Goal: Task Accomplishment & Management: Complete application form

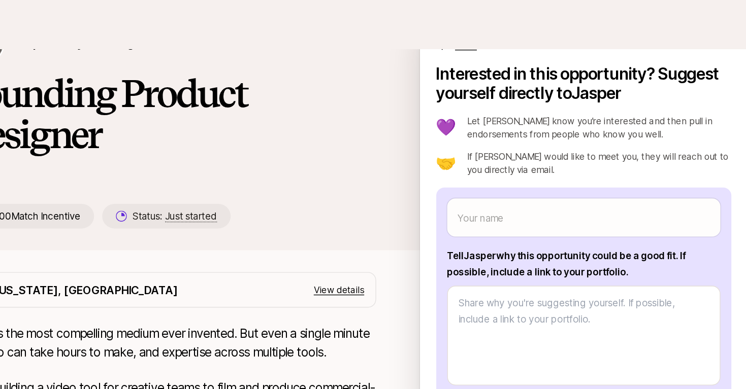
scroll to position [58, 0]
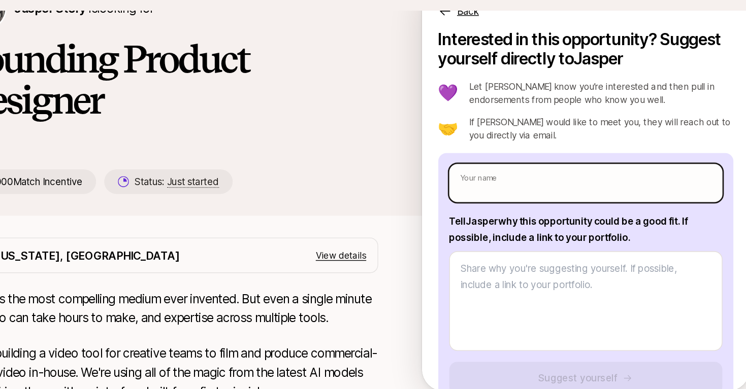
click at [520, 151] on input "text" at bounding box center [543, 165] width 203 height 28
click at [519, 151] on input "text" at bounding box center [543, 165] width 203 height 28
click at [442, 151] on input "text" at bounding box center [543, 165] width 203 height 28
type input "M"
type textarea "x"
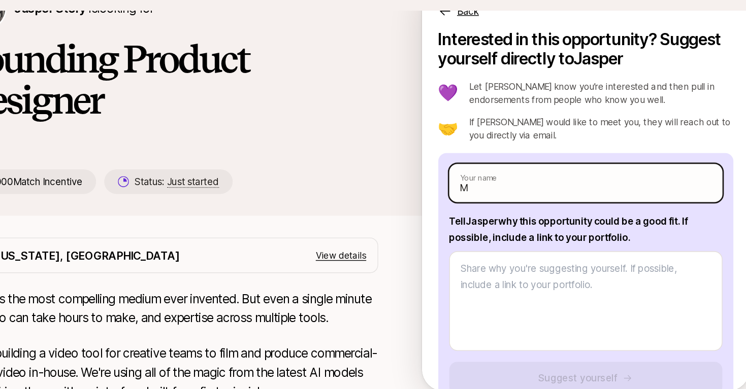
type input "Ma"
type textarea "x"
type input "Man"
type textarea "x"
type input "Mans"
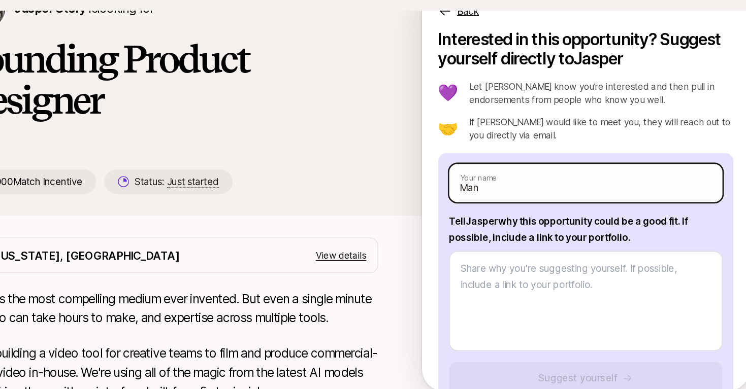
type textarea "x"
type input "[PERSON_NAME]"
type textarea "x"
type input "[PERSON_NAME]"
type textarea "x"
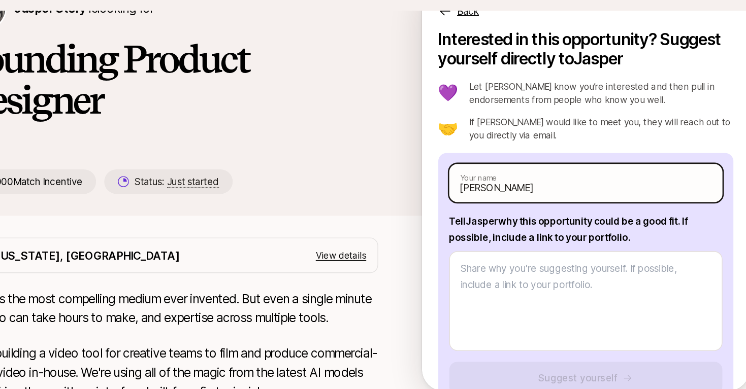
type input "[PERSON_NAME] a"
type textarea "x"
type input "[PERSON_NAME] an"
type textarea "x"
type input "[PERSON_NAME]"
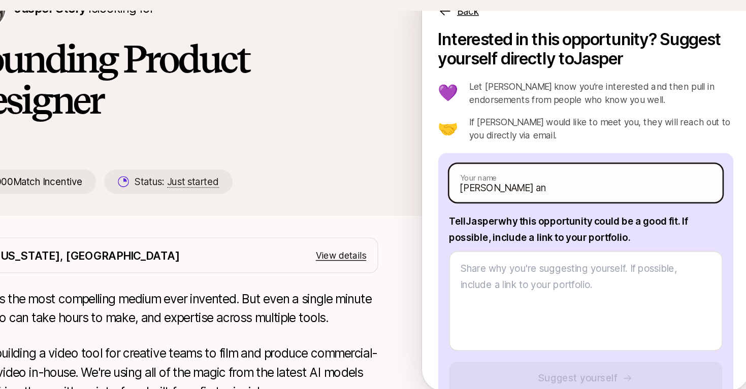
type textarea "x"
type input "[PERSON_NAME]"
type textarea "x"
type input "[PERSON_NAME]"
type textarea "x"
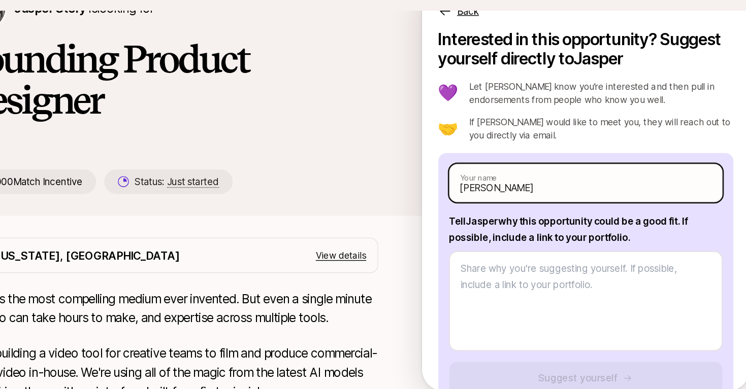
type input "[PERSON_NAME]"
type textarea "x"
type input "[PERSON_NAME]"
type textarea "x"
type input "[PERSON_NAME] an"
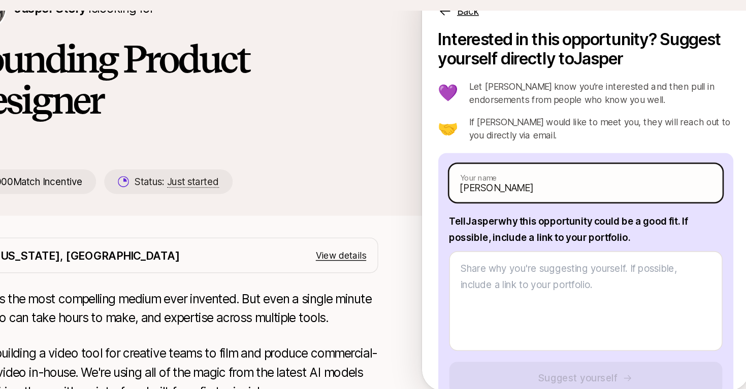
type textarea "x"
type input "[PERSON_NAME] a"
type textarea "x"
type input "[PERSON_NAME]"
type textarea "x"
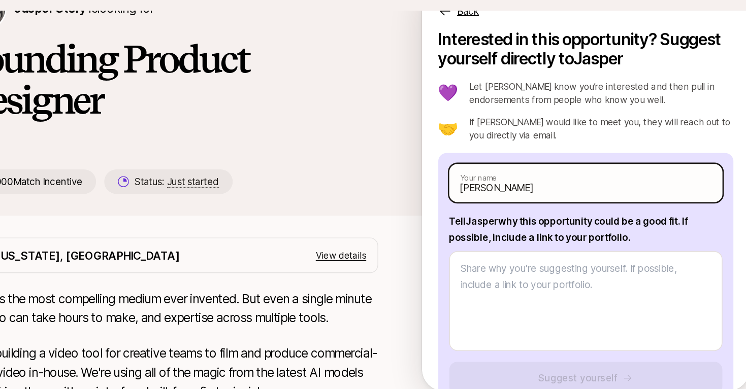
type input "[PERSON_NAME] A"
type textarea "x"
type input "[PERSON_NAME] An"
type textarea "x"
type input "[PERSON_NAME]"
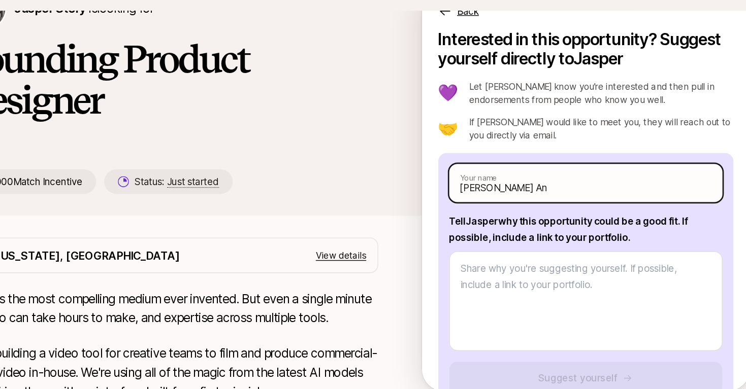
type textarea "x"
type input "[PERSON_NAME]"
type textarea "x"
type input "[PERSON_NAME]"
type textarea "x"
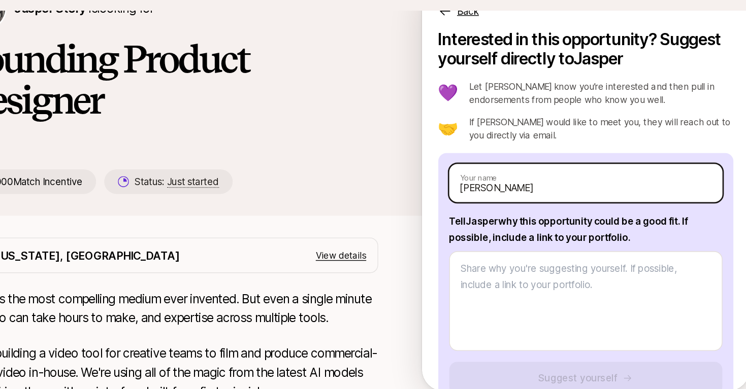
type input "[PERSON_NAME]"
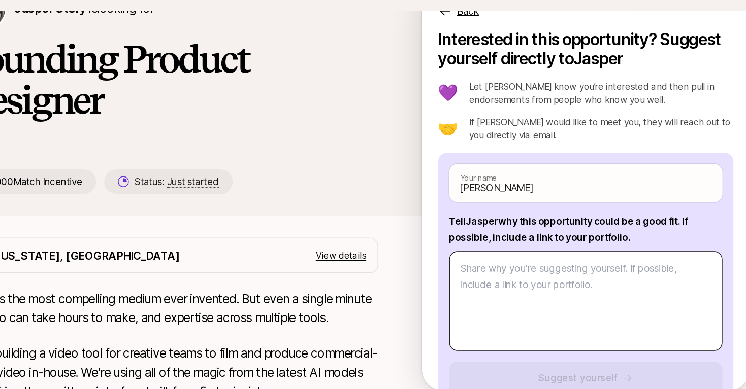
scroll to position [11, 0]
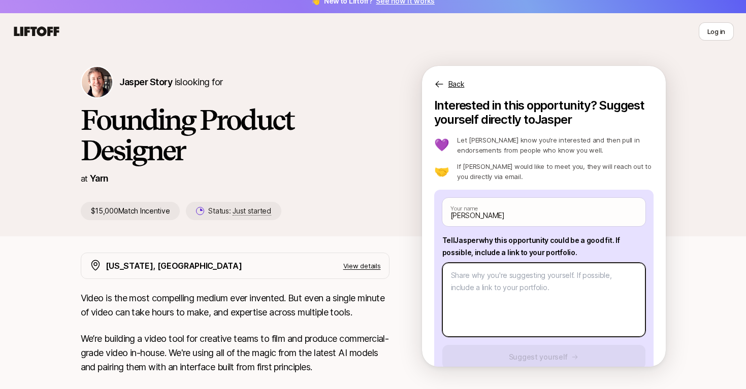
click at [478, 289] on textarea at bounding box center [543, 300] width 203 height 74
type textarea "d"
type textarea "x"
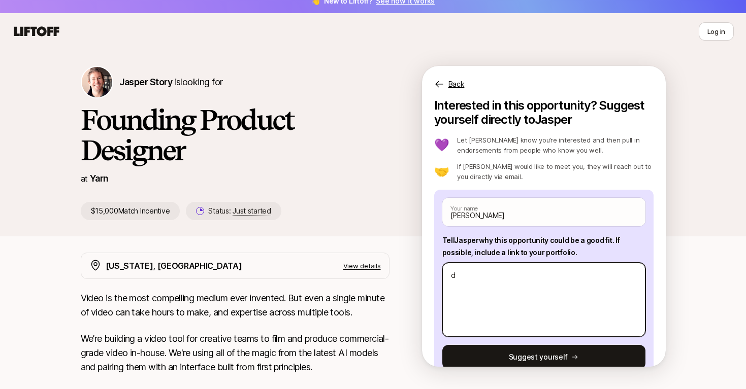
type textarea "dw"
type textarea "x"
type textarea "dwd"
type textarea "x"
type textarea "did"
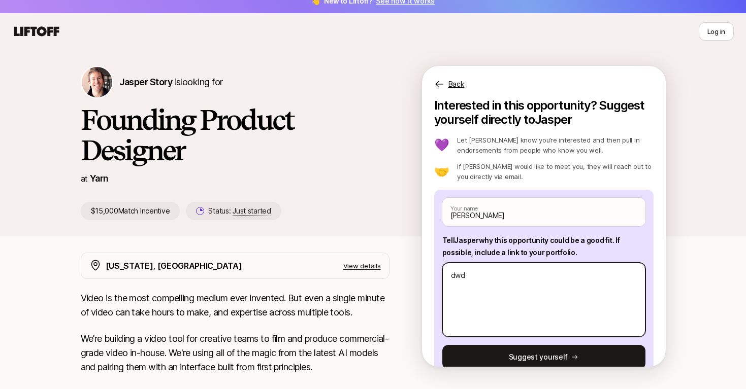
type textarea "x"
type textarea "di"
type textarea "x"
type textarea "d"
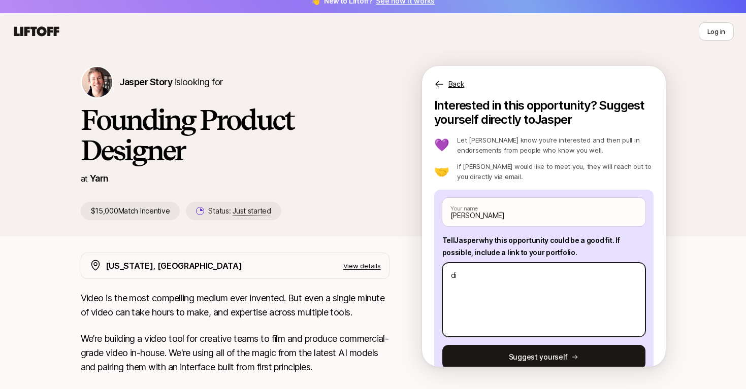
type textarea "x"
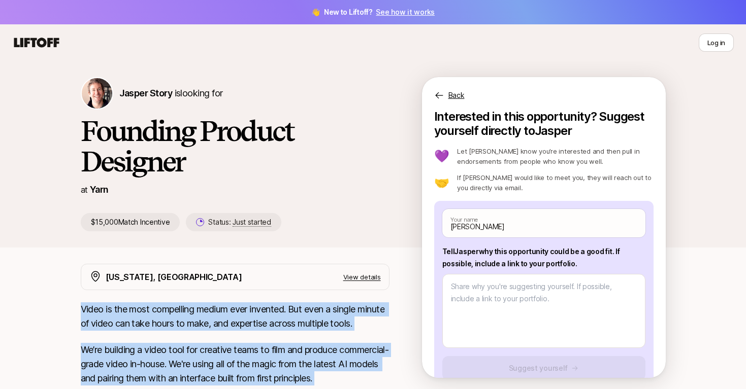
drag, startPoint x: 367, startPoint y: 342, endPoint x: 71, endPoint y: 312, distance: 298.0
copy div "Lorem ip dol sita consectetu adipis elit seddoeiu. Tem inci u labore etdolo ma …"
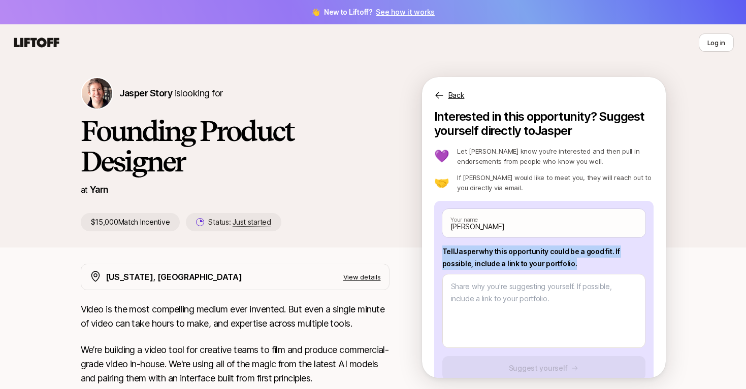
drag, startPoint x: 575, startPoint y: 267, endPoint x: 432, endPoint y: 253, distance: 143.9
click at [432, 253] on div "Interested in this opportunity? Suggest yourself directly to [PERSON_NAME] 💜 Le…" at bounding box center [544, 244] width 244 height 269
copy p "Tell [PERSON_NAME] why this opportunity could be a good fit . If possible, incl…"
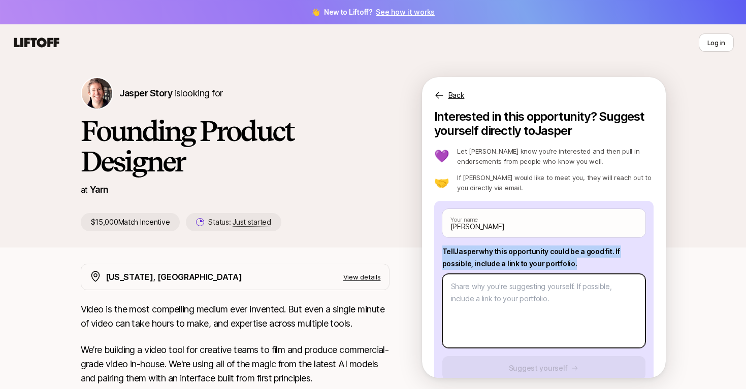
click at [484, 288] on textarea at bounding box center [543, 311] width 203 height 74
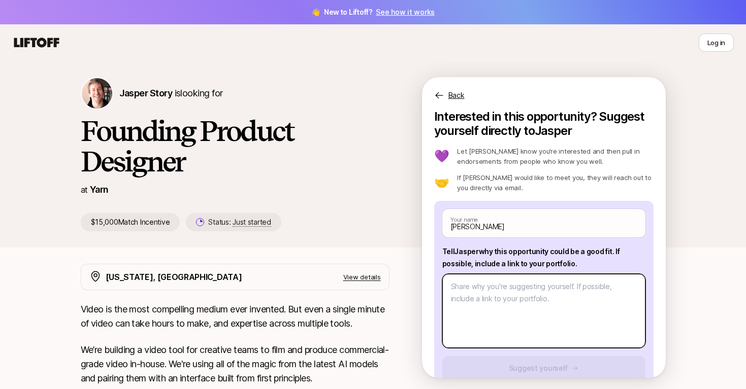
paste textarea "Hi [PERSON_NAME], This role feels like a great fit for me. I enjoy working on t…"
type textarea "Hi [PERSON_NAME], This role feels like a great fit for me. I enjoy working on t…"
type textarea "x"
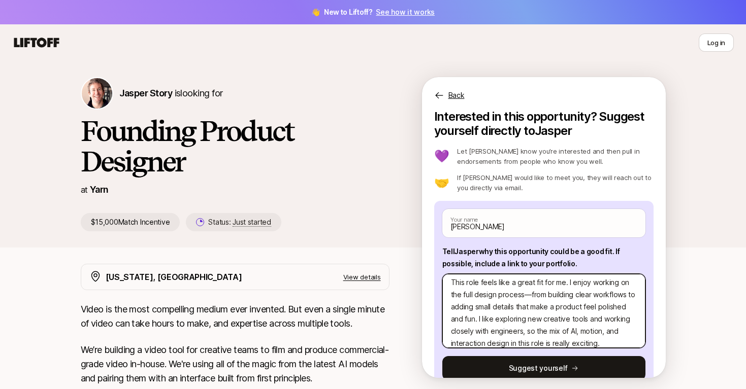
scroll to position [8, 0]
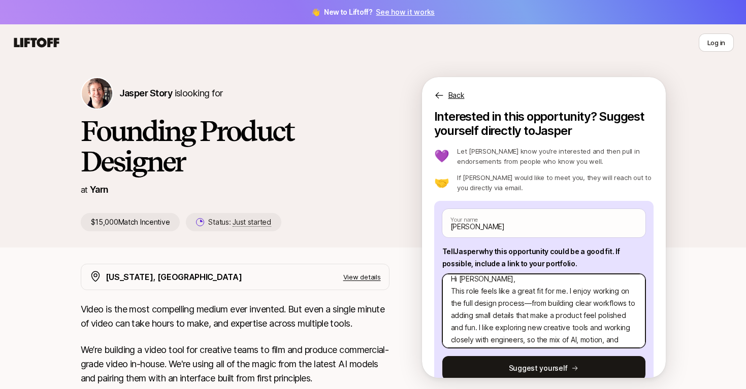
type textarea "Hi [PERSON_NAME] This role feels like a great fit for me. I enjoy working on th…"
type textarea "x"
type textarea "Hi [PERSON_NAME] This role feels like a great fit for me. I enjoy working on th…"
type textarea "x"
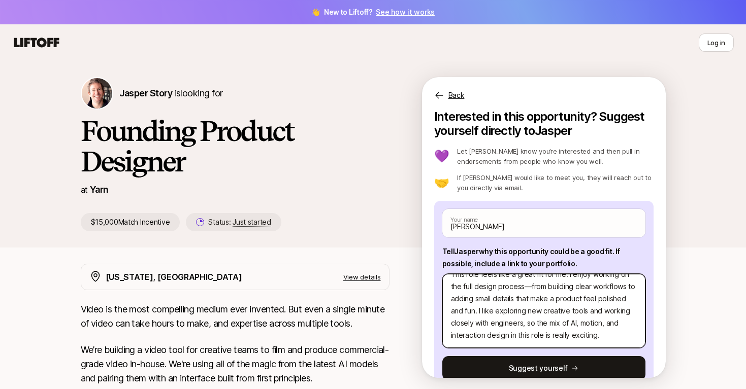
scroll to position [37, 0]
click at [531, 289] on textarea "Hi [PERSON_NAME] This role feels like a great fit for me. I enjoy working on th…" at bounding box center [543, 311] width 203 height 74
type textarea "Hi [PERSON_NAME] This role feels like a great fit for me. I enjoy working on th…"
type textarea "x"
type textarea "Hi [PERSON_NAME] This role feels like a great fit for me. I enjoy working on th…"
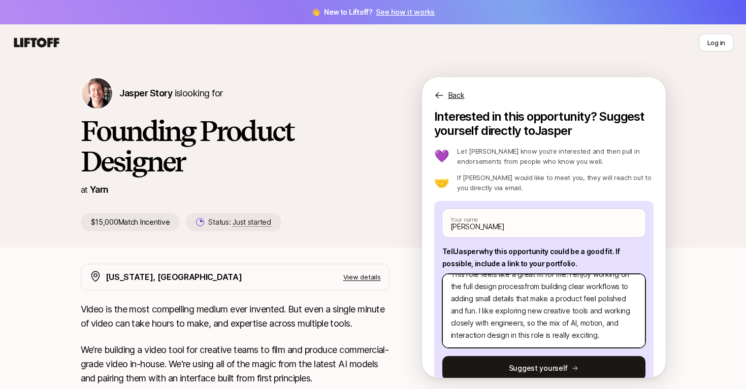
type textarea "x"
type textarea "Hi [PERSON_NAME] This role feels like a great fit for me. I enjoy working on th…"
type textarea "x"
click at [606, 332] on textarea "Hi [PERSON_NAME] This role feels like a great fit for me. I enjoy working on th…" at bounding box center [543, 311] width 203 height 74
type textarea "Hi [PERSON_NAME] This role feels like a great fit for me. I enjoy working on th…"
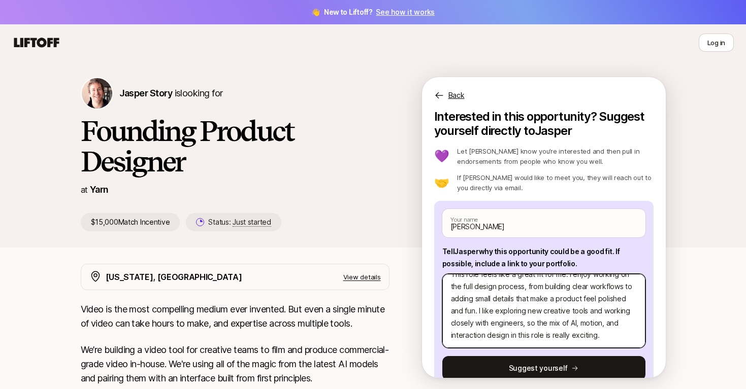
type textarea "x"
type textarea "Hi [PERSON_NAME] This role feels like a great fit for me. I enjoy working on th…"
type textarea "x"
paste textarea "I have experience as a UX and product designer, working on both SaaS and creati…"
type textarea "Hi [PERSON_NAME] This role feels like a great fit for me. I enjoy working on th…"
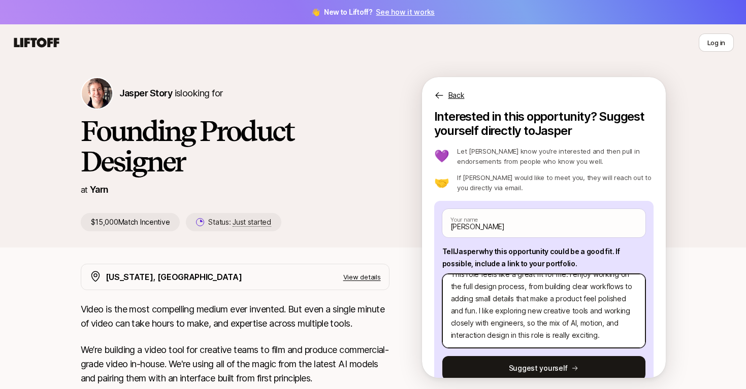
type textarea "x"
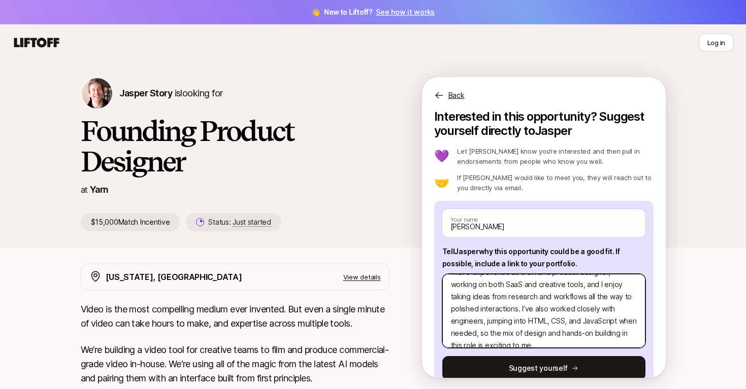
scroll to position [132, 0]
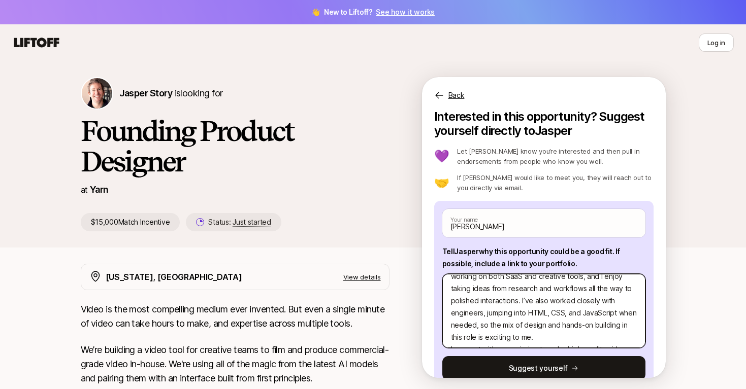
drag, startPoint x: 617, startPoint y: 302, endPoint x: 504, endPoint y: 299, distance: 113.3
click at [504, 299] on textarea "Hi [PERSON_NAME] This role feels like a great fit for me. I enjoy working on th…" at bounding box center [543, 311] width 203 height 74
type textarea "Hi [PERSON_NAME] This role feels like a great fit for me. I enjoy working on th…"
type textarea "x"
type textarea "Hi [PERSON_NAME] This role feels like a great fit for me. I enjoy working on th…"
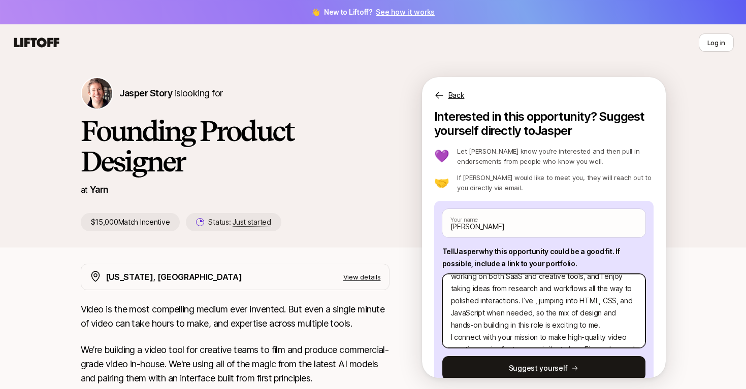
type textarea "x"
type textarea "Hi [PERSON_NAME] This role feels like a great fit for me. I enjoy working on th…"
type textarea "x"
type textarea "Hi [PERSON_NAME] This role feels like a great fit for me. I enjoy working on th…"
type textarea "x"
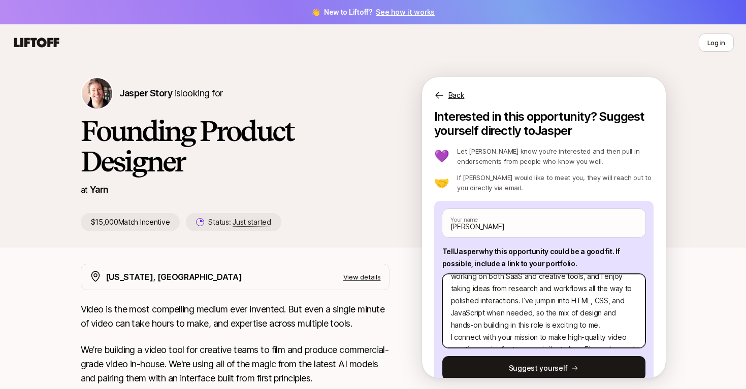
type textarea "Hi [PERSON_NAME] This role feels like a great fit for me. I enjoy working on th…"
type textarea "x"
type textarea "Hi [PERSON_NAME] This role feels like a great fit for me. I enjoy working on th…"
type textarea "x"
type textarea "Hi [PERSON_NAME] This role feels like a great fit for me. I enjoy working on th…"
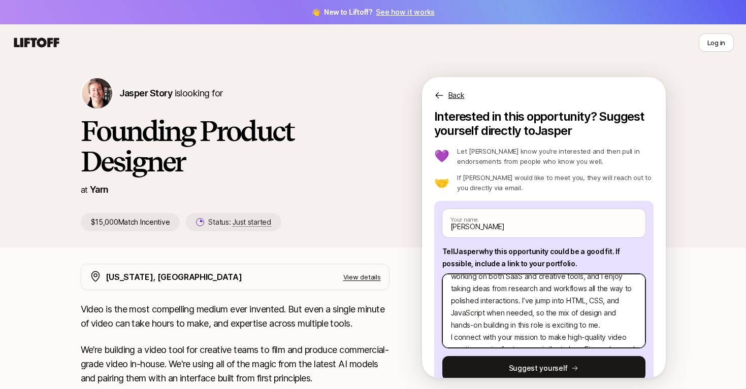
type textarea "x"
type textarea "Hi [PERSON_NAME] This role feels like a great fit for me. I enjoy working on th…"
type textarea "x"
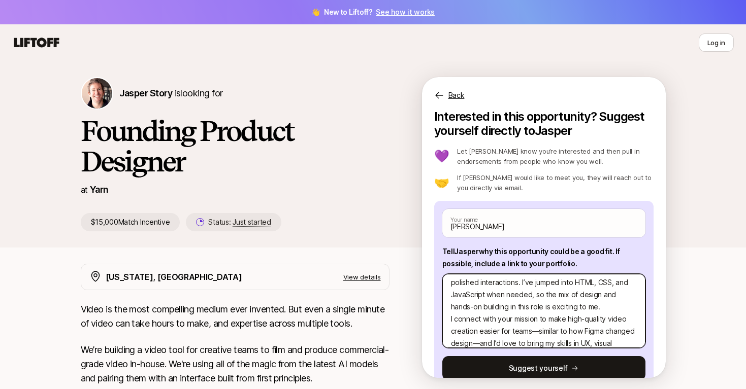
scroll to position [170, 0]
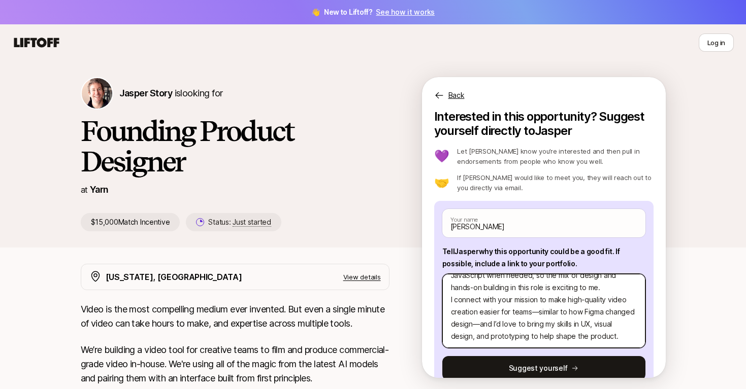
click at [449, 299] on textarea "Hi [PERSON_NAME] This role feels like a great fit for me. I enjoy working on th…" at bounding box center [543, 311] width 203 height 74
type textarea "Hi [PERSON_NAME] This role feels like a great fit for me. I enjoy working on th…"
type textarea "x"
click at [536, 314] on textarea "Hi [PERSON_NAME] This role feels like a great fit for me. I enjoy working on th…" at bounding box center [543, 311] width 203 height 74
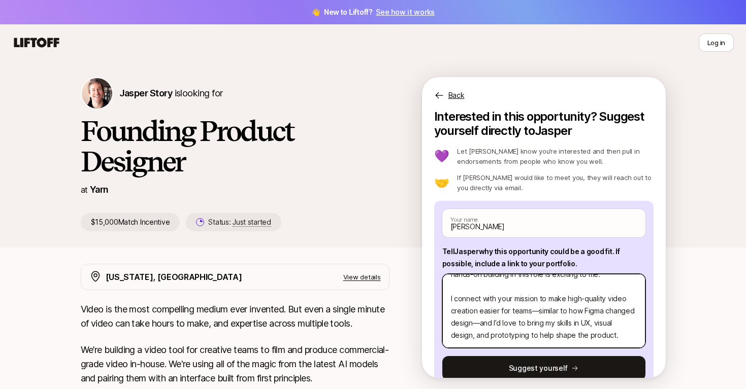
type textarea "Hi [PERSON_NAME] This role feels like a great fit for me. I enjoy working on th…"
type textarea "x"
type textarea "Hi [PERSON_NAME] This role feels like a great fit for me. I enjoy working on th…"
type textarea "x"
type textarea "Hi [PERSON_NAME] This role feels like a great fit for me. I enjoy working on th…"
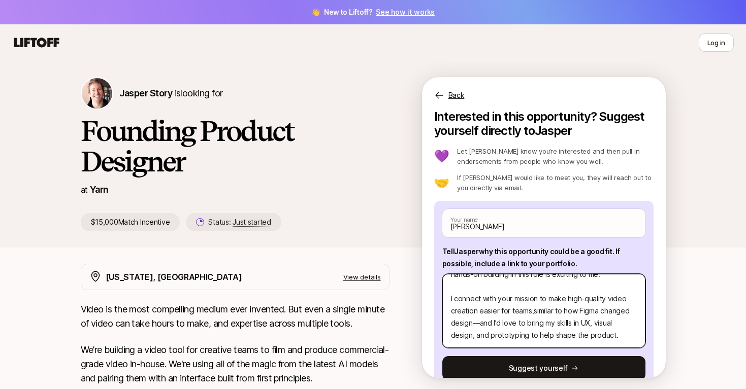
type textarea "x"
click at [480, 325] on textarea "Hi [PERSON_NAME] This role feels like a great fit for me. I enjoy working on th…" at bounding box center [543, 311] width 203 height 74
type textarea "Hi [PERSON_NAME] This role feels like a great fit for me. I enjoy working on th…"
type textarea "x"
type textarea "Hi [PERSON_NAME] This role feels like a great fit for me. I enjoy working on th…"
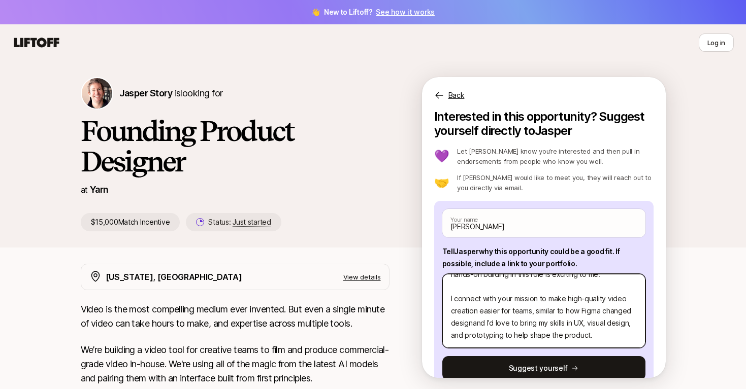
type textarea "x"
type textarea "Hi [PERSON_NAME] This role feels like a great fit for me. I enjoy working on th…"
type textarea "x"
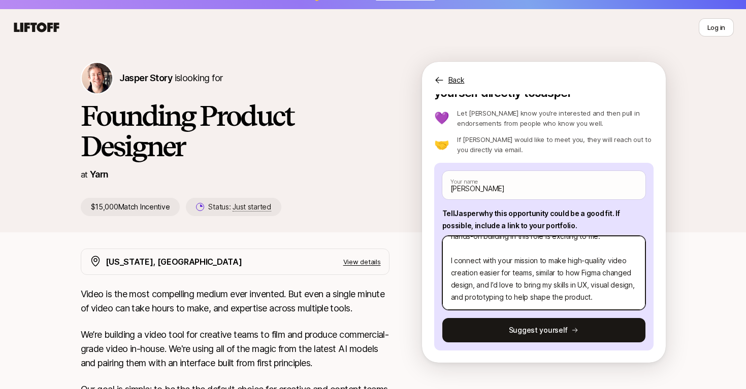
scroll to position [182, 0]
drag, startPoint x: 481, startPoint y: 259, endPoint x: 458, endPoint y: 261, distance: 23.0
click at [458, 261] on textarea "Hi [PERSON_NAME] This role feels like a great fit for me. I enjoy working on th…" at bounding box center [543, 273] width 203 height 74
click at [477, 264] on textarea "Hi [PERSON_NAME] This role feels like a great fit for me. I enjoy working on th…" at bounding box center [543, 273] width 203 height 74
click at [457, 262] on textarea "Hi [PERSON_NAME] This role feels like a great fit for me. I enjoy working on th…" at bounding box center [543, 273] width 203 height 74
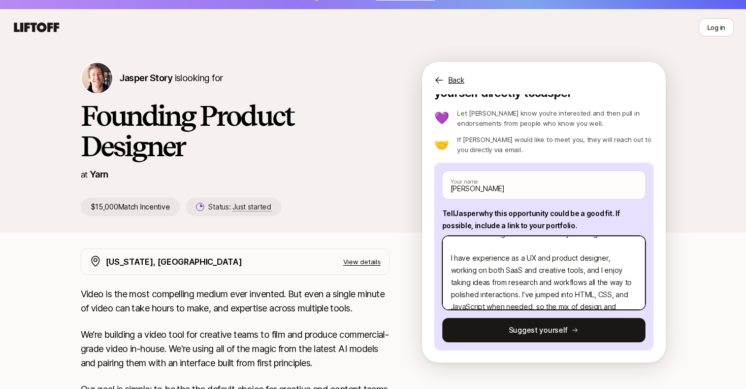
scroll to position [122, 0]
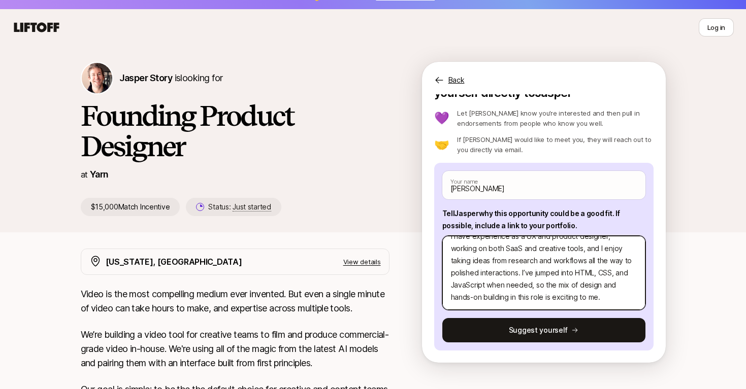
drag, startPoint x: 552, startPoint y: 250, endPoint x: 510, endPoint y: 249, distance: 42.7
click at [510, 249] on textarea "Hi [PERSON_NAME] This role feels like a great fit for me. I enjoy working on th…" at bounding box center [543, 273] width 203 height 74
type textarea "Hi [PERSON_NAME] This role feels like a great fit for me. I enjoy working on th…"
type textarea "x"
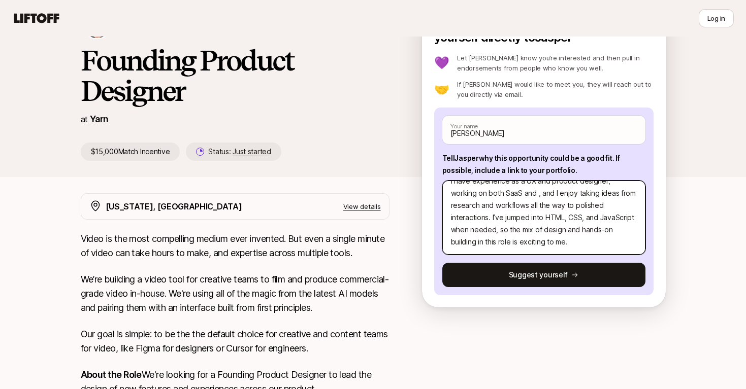
scroll to position [69, 0]
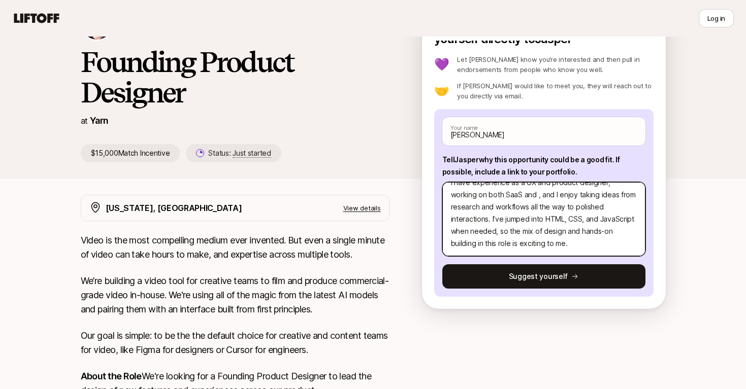
type textarea "Hi [PERSON_NAME] This role feels like a great fit for me. I enjoy working on th…"
type textarea "x"
type textarea "Hi [PERSON_NAME] This role feels like a great fit for me. I enjoy working on th…"
type textarea "x"
type textarea "Hi [PERSON_NAME] This role feels like a great fit for me. I enjoy working on th…"
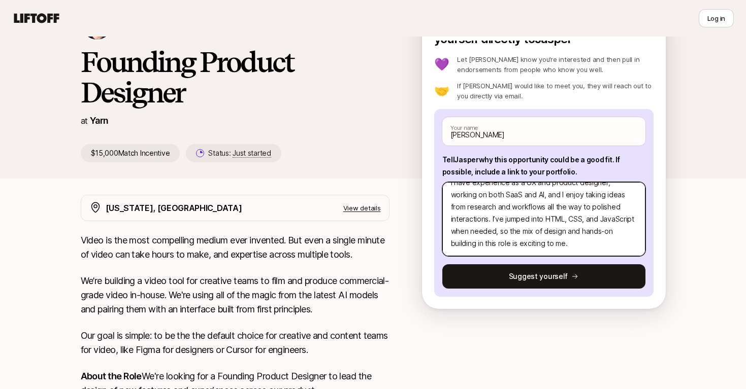
type textarea "x"
type textarea "Hi [PERSON_NAME] This role feels like a great fit for me. I enjoy working on th…"
type textarea "x"
type textarea "Hi [PERSON_NAME] This role feels like a great fit for me. I enjoy working on th…"
type textarea "x"
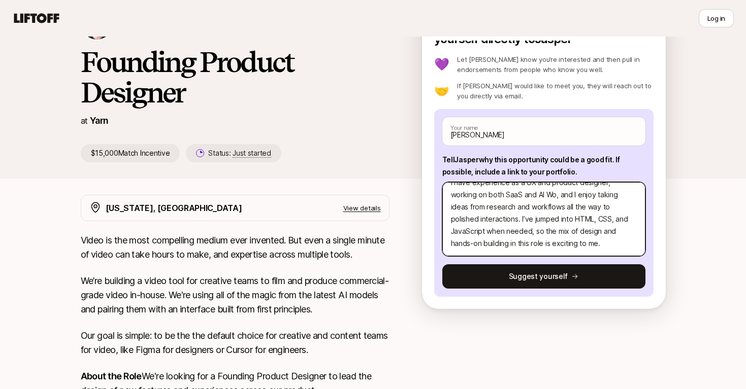
type textarea "Hi [PERSON_NAME] This role feels like a great fit for me. I enjoy working on th…"
type textarea "x"
type textarea "Hi [PERSON_NAME] This role feels like a great fit for me. I enjoy working on th…"
type textarea "x"
type textarea "Hi [PERSON_NAME] This role feels like a great fit for me. I enjoy working on th…"
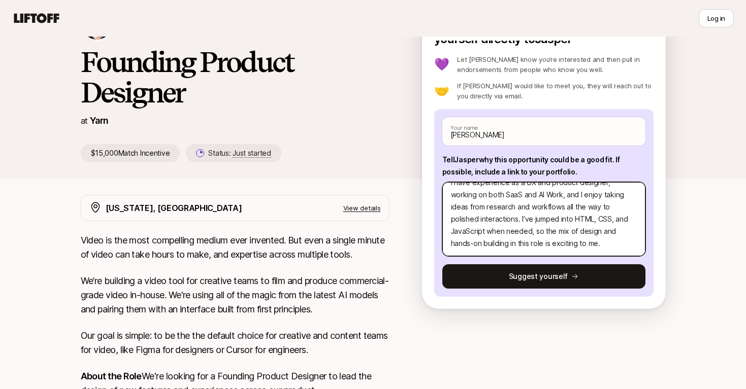
type textarea "x"
type textarea "Hi [PERSON_NAME] This role feels like a great fit for me. I enjoy working on th…"
type textarea "x"
type textarea "Hi [PERSON_NAME] This role feels like a great fit for me. I enjoy working on th…"
type textarea "x"
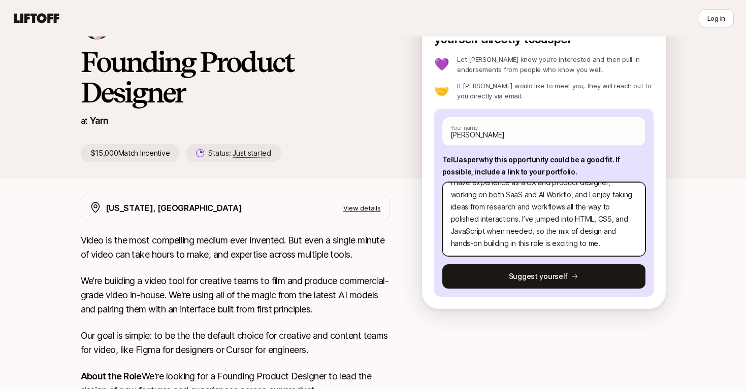
type textarea "Hi [PERSON_NAME] This role feels like a great fit for me. I enjoy working on th…"
type textarea "x"
type textarea "Hi [PERSON_NAME] This role feels like a great fit for me. I enjoy working on th…"
type textarea "x"
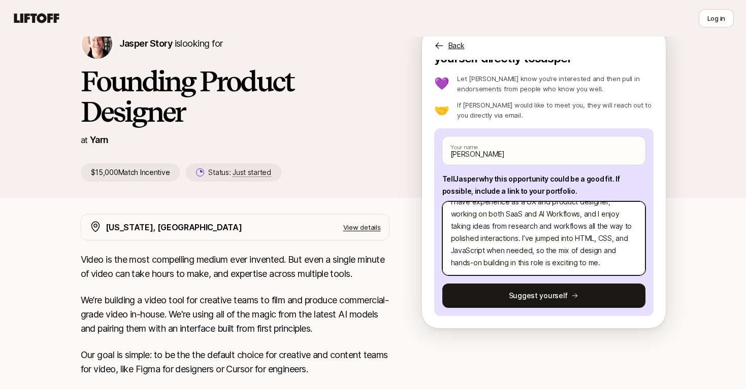
scroll to position [0, 0]
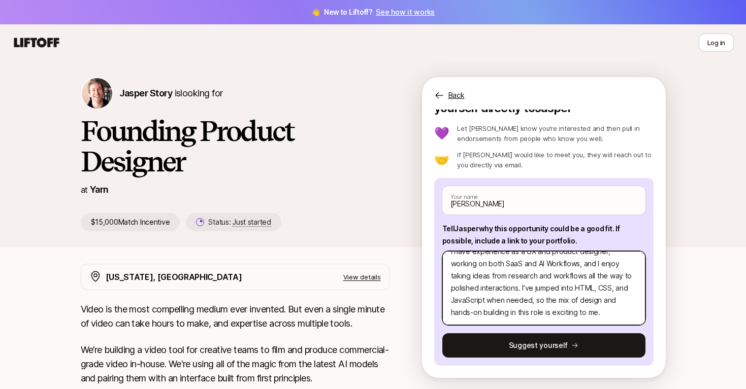
type textarea "Hi [PERSON_NAME] This role feels like a great fit for me. I enjoy working on th…"
type textarea "x"
type textarea "Hi [PERSON_NAME] This role feels like a great fit for me. I enjoy working on th…"
type textarea "x"
type textarea "Hi [PERSON_NAME] This role feels like a great fit for me. I enjoy working on th…"
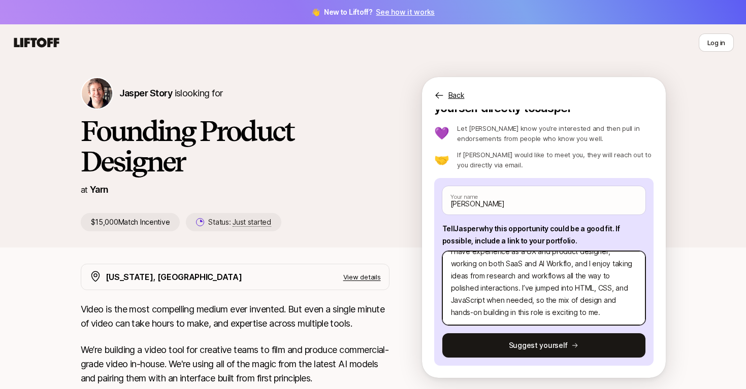
type textarea "x"
type textarea "Hi [PERSON_NAME] This role feels like a great fit for me. I enjoy working on th…"
type textarea "x"
type textarea "Hi [PERSON_NAME] This role feels like a great fit for me. I enjoy working on th…"
type textarea "x"
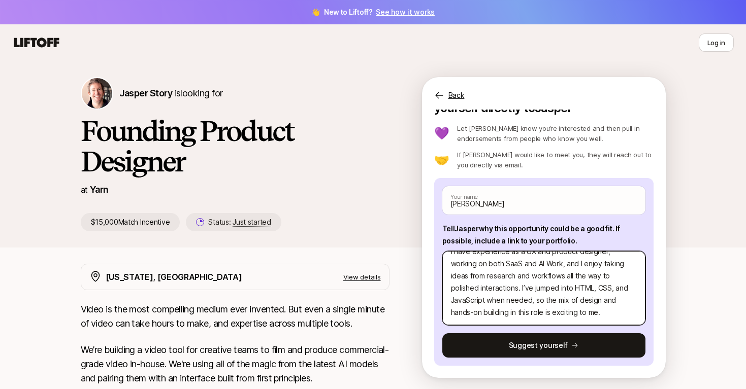
type textarea "Hi [PERSON_NAME] This role feels like a great fit for me. I enjoy working on th…"
type textarea "x"
type textarea "Hi [PERSON_NAME] This role feels like a great fit for me. I enjoy working on th…"
type textarea "x"
type textarea "Hi [PERSON_NAME] This role feels like a great fit for me. I enjoy working on th…"
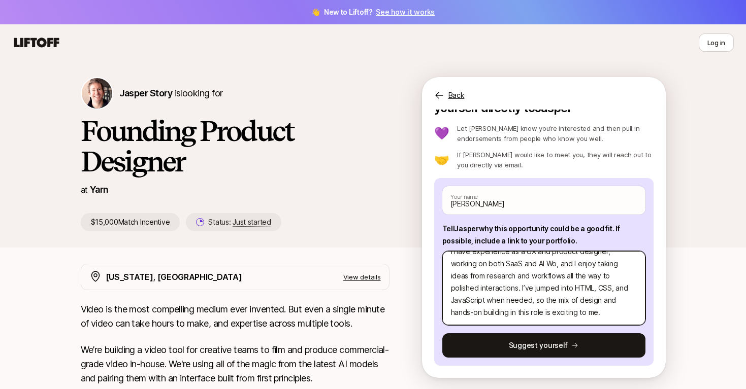
type textarea "x"
type textarea "Hi [PERSON_NAME] This role feels like a great fit for me. I enjoy working on th…"
type textarea "x"
type textarea "Hi [PERSON_NAME] This role feels like a great fit for me. I enjoy working on th…"
type textarea "x"
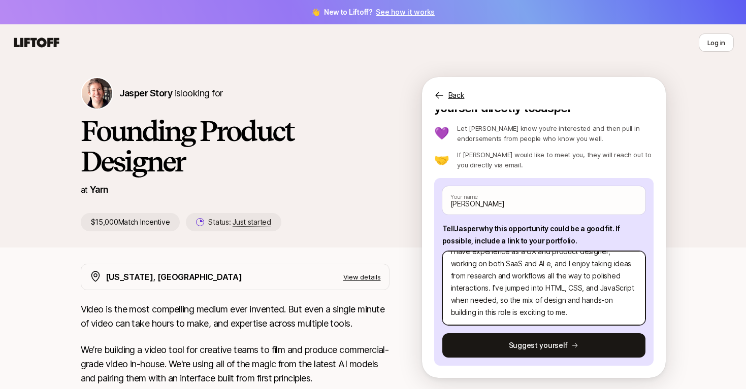
type textarea "Hi [PERSON_NAME] This role feels like a great fit for me. I enjoy working on th…"
type textarea "x"
type textarea "Hi [PERSON_NAME] This role feels like a great fit for me. I enjoy working on th…"
type textarea "x"
type textarea "Hi [PERSON_NAME] This role feels like a great fit for me. I enjoy working on th…"
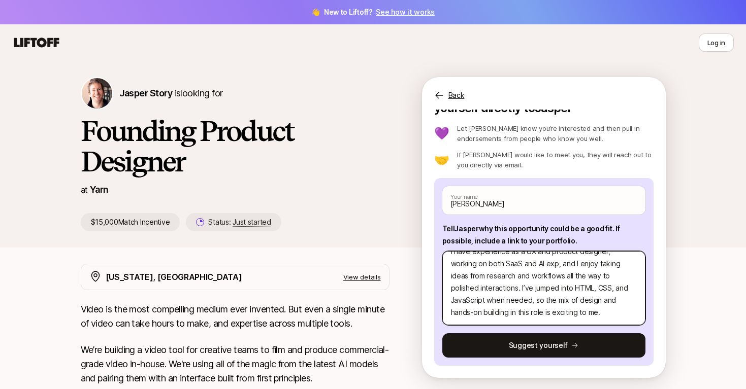
type textarea "x"
type textarea "Hi [PERSON_NAME] This role feels like a great fit for me. I enjoy working on th…"
type textarea "x"
type textarea "Hi [PERSON_NAME] This role feels like a great fit for me. I enjoy working on th…"
type textarea "x"
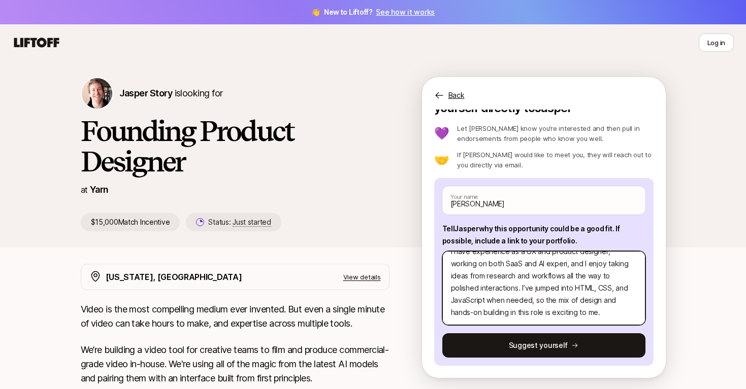
type textarea "Hi [PERSON_NAME] This role feels like a great fit for me. I enjoy working on th…"
type textarea "x"
type textarea "Hi [PERSON_NAME] This role feels like a great fit for me. I enjoy working on th…"
type textarea "x"
type textarea "Hi [PERSON_NAME] This role feels like a great fit for me. I enjoy working on th…"
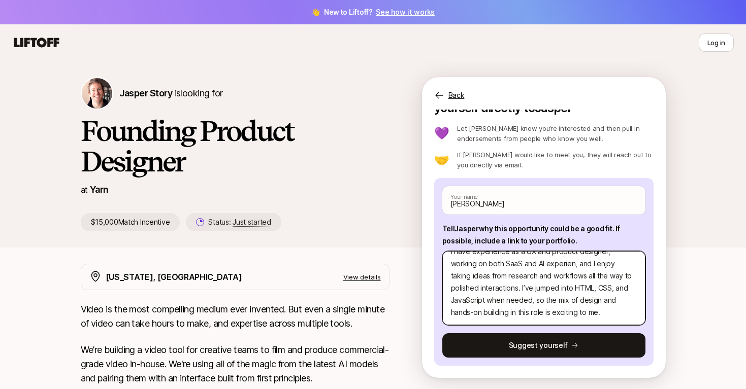
type textarea "x"
type textarea "Hi [PERSON_NAME] This role feels like a great fit for me. I enjoy working on th…"
type textarea "x"
type textarea "Hi [PERSON_NAME] This role feels like a great fit for me. I enjoy working on th…"
type textarea "x"
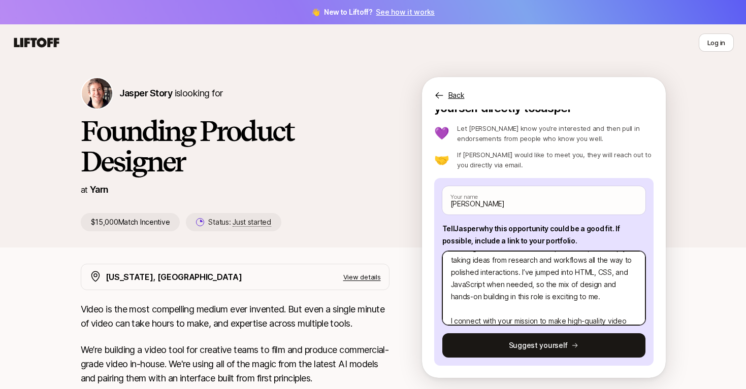
scroll to position [141, 0]
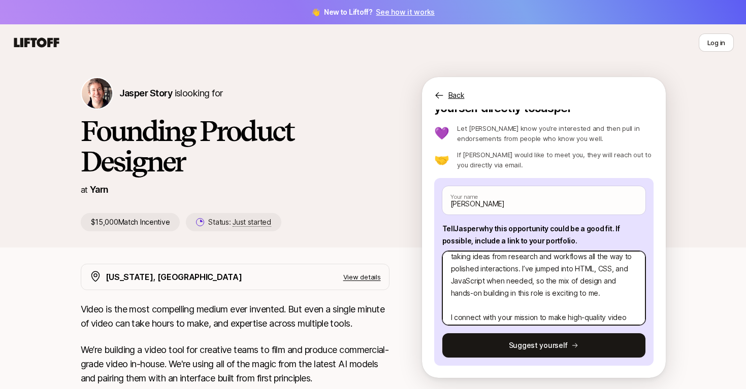
click at [486, 282] on textarea "Hi [PERSON_NAME] This role feels like a great fit for me. I enjoy working on th…" at bounding box center [543, 288] width 203 height 74
type textarea "Hi [PERSON_NAME] This role feels like a great fit for me. I enjoy working on th…"
type textarea "x"
type textarea "Hi [PERSON_NAME] This role feels like a great fit for me. I enjoy working on th…"
type textarea "x"
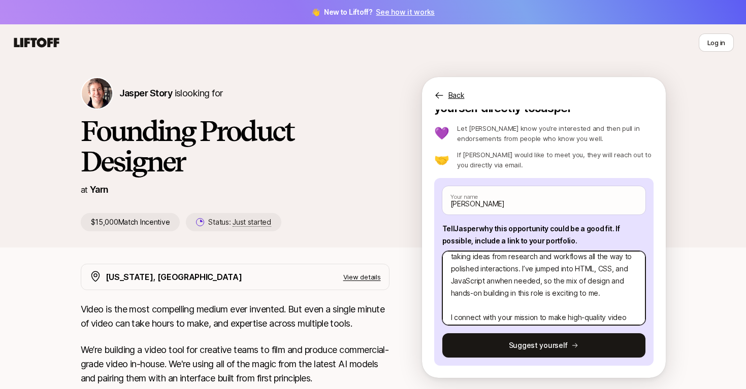
type textarea "Hi [PERSON_NAME] This role feels like a great fit for me. I enjoy working on th…"
type textarea "x"
type textarea "Hi [PERSON_NAME] This role feels like a great fit for me. I enjoy working on th…"
type textarea "x"
type textarea "Hi [PERSON_NAME] This role feels like a great fit for me. I enjoy working on th…"
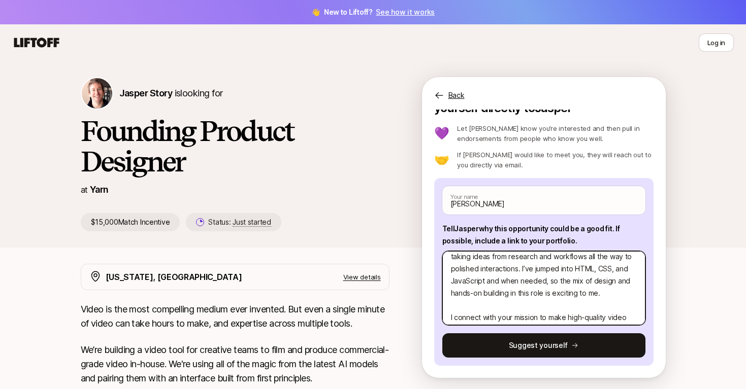
type textarea "x"
type textarea "Hi [PERSON_NAME] This role feels like a great fit for me. I enjoy working on th…"
type textarea "x"
type textarea "Hi [PERSON_NAME] This role feels like a great fit for me. I enjoy working on th…"
type textarea "x"
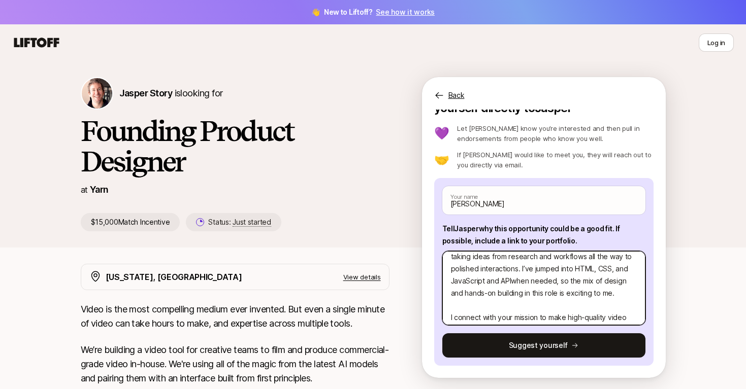
type textarea "Hi [PERSON_NAME] This role feels like a great fit for me. I enjoy working on th…"
type textarea "x"
type textarea "Hi [PERSON_NAME] This role feels like a great fit for me. I enjoy working on th…"
type textarea "x"
type textarea "Hi [PERSON_NAME] This role feels like a great fit for me. I enjoy working on th…"
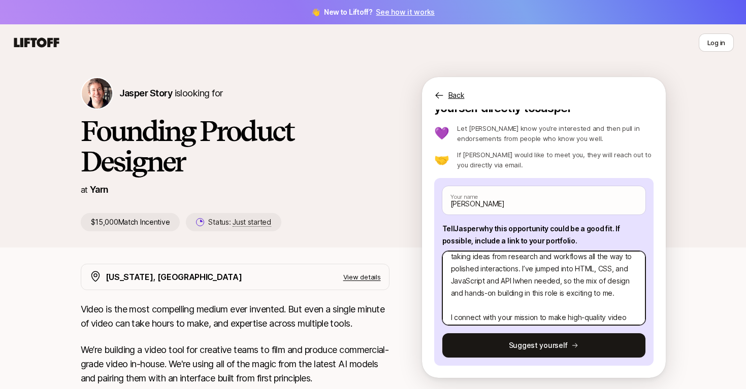
type textarea "x"
type textarea "Hi [PERSON_NAME] This role feels like a great fit for me. I enjoy working on th…"
type textarea "x"
type textarea "Hi [PERSON_NAME] This role feels like a great fit for me. I enjoy working on th…"
type textarea "x"
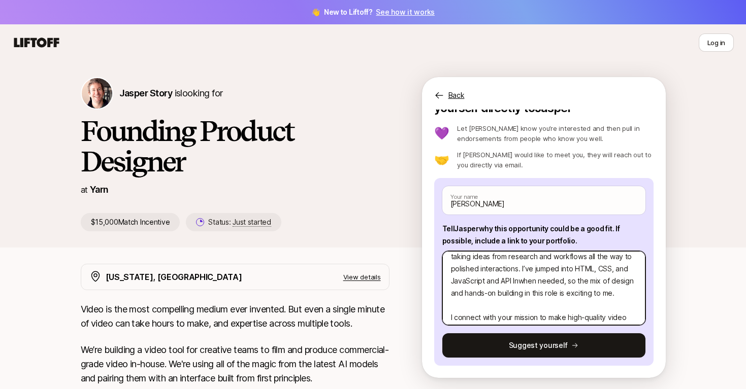
type textarea "Hi [PERSON_NAME] This role feels like a great fit for me. I enjoy working on th…"
type textarea "x"
type textarea "Hi [PERSON_NAME] This role feels like a great fit for me. I enjoy working on th…"
type textarea "x"
type textarea "Hi [PERSON_NAME] This role feels like a great fit for me. I enjoy working on th…"
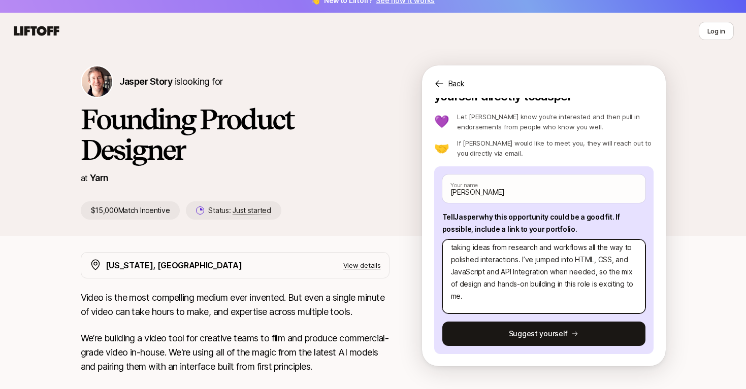
scroll to position [139, 0]
drag, startPoint x: 601, startPoint y: 282, endPoint x: 615, endPoint y: 293, distance: 18.1
click at [615, 293] on textarea "Hi [PERSON_NAME] This role feels like a great fit for me. I enjoy working on th…" at bounding box center [543, 277] width 203 height 74
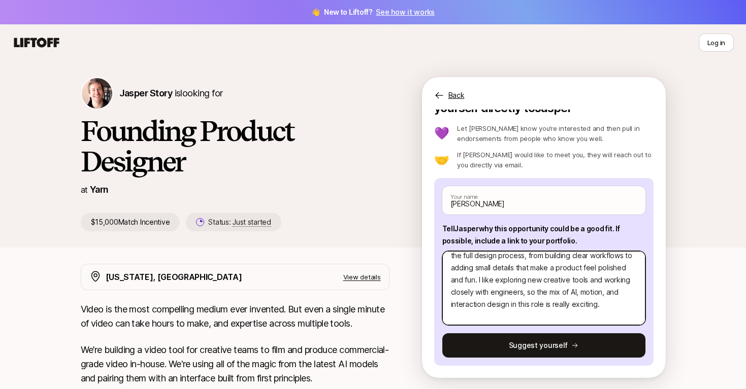
scroll to position [44, 0]
drag, startPoint x: 480, startPoint y: 280, endPoint x: 536, endPoint y: 296, distance: 58.4
click at [536, 296] on textarea "Hi [PERSON_NAME] This role feels like a great fit for me. I enjoy working on th…" at bounding box center [543, 288] width 203 height 74
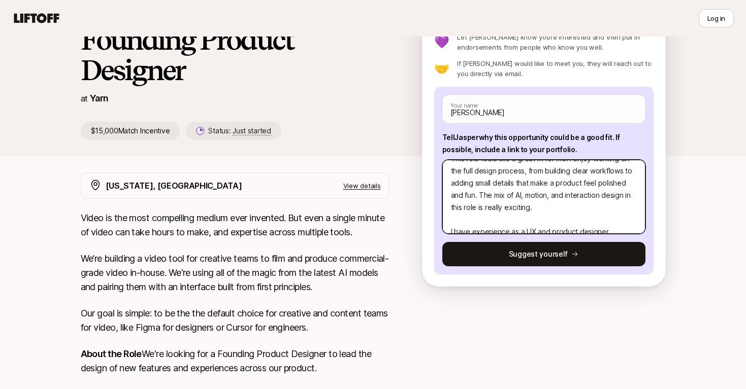
scroll to position [37, 0]
click at [560, 212] on textarea "Hi [PERSON_NAME] This role feels like a great fit for me. I enjoy working on th…" at bounding box center [543, 197] width 203 height 74
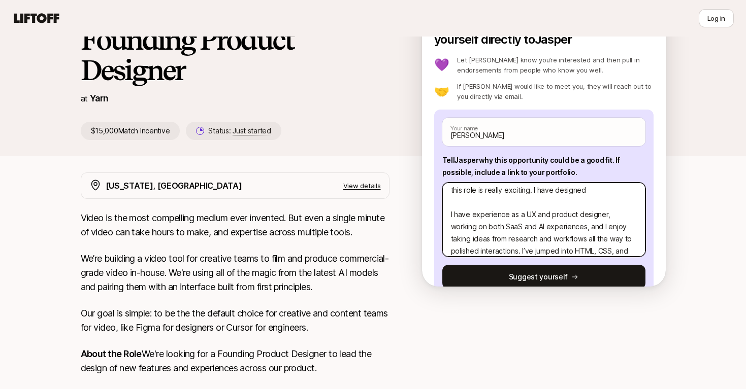
scroll to position [77, 0]
click at [561, 227] on textarea "Hi [PERSON_NAME] This role feels like a great fit for me. I enjoy working on th…" at bounding box center [543, 220] width 203 height 74
paste textarea "also on projects with conversational agents and chatbots.and"
click at [560, 233] on textarea "Hi [PERSON_NAME] This role feels like a great fit for me. I enjoy working on th…" at bounding box center [543, 220] width 203 height 74
click at [559, 227] on textarea "Hi [PERSON_NAME] This role feels like a great fit for me. I enjoy working on th…" at bounding box center [543, 220] width 203 height 74
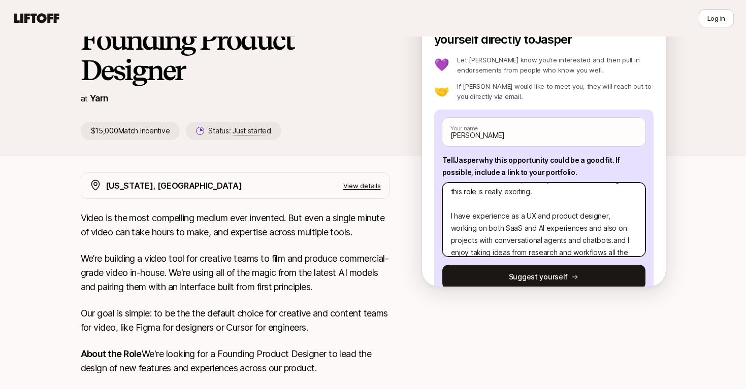
click at [627, 230] on textarea "Hi [PERSON_NAME] This role feels like a great fit for me. I enjoy working on th…" at bounding box center [543, 220] width 203 height 74
click at [475, 228] on textarea "Hi [PERSON_NAME] This role feels like a great fit for me. I enjoy working on th…" at bounding box center [543, 220] width 203 height 74
click at [574, 229] on textarea "Hi [PERSON_NAME] This role feels like a great fit for me. I enjoy working on th…" at bounding box center [543, 220] width 203 height 74
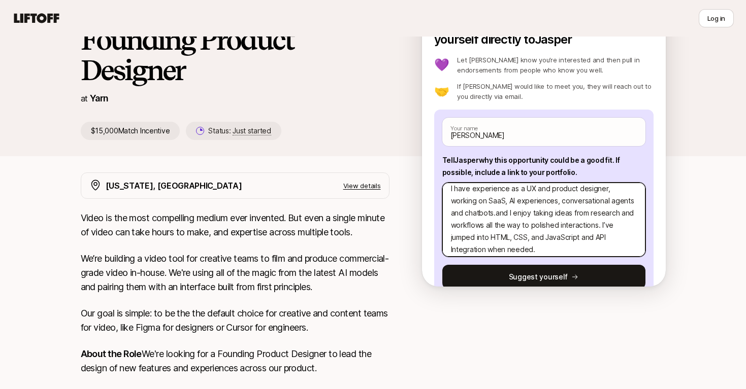
scroll to position [105, 0]
click at [495, 216] on textarea "Hi [PERSON_NAME] This role feels like a great fit for me. I enjoy working on th…" at bounding box center [543, 220] width 203 height 74
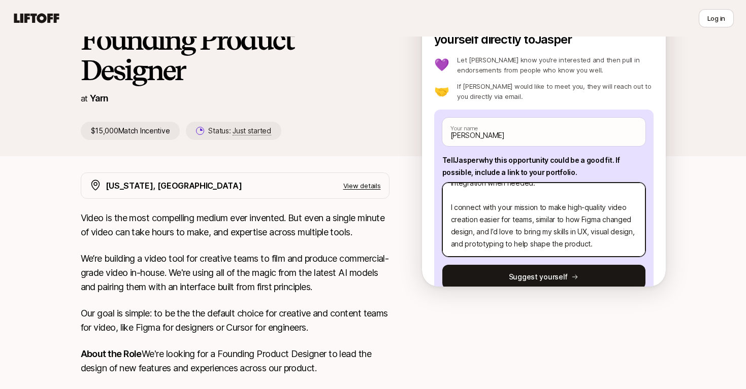
scroll to position [171, 0]
click at [598, 242] on textarea "Hi [PERSON_NAME] This role feels like a great fit for me. I enjoy working on th…" at bounding box center [543, 220] width 203 height 74
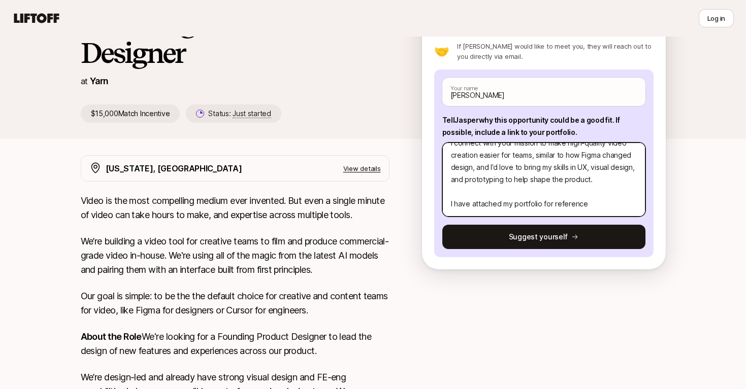
scroll to position [207, 0]
paste textarea "[URL][DOMAIN_NAME][PERSON_NAME][DOMAIN_NAME]"
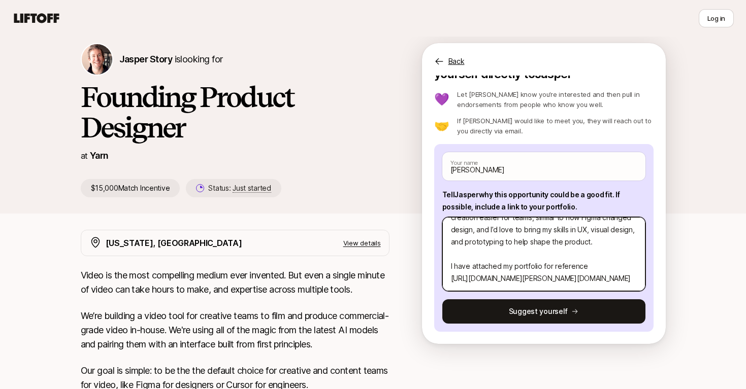
scroll to position [31, 0]
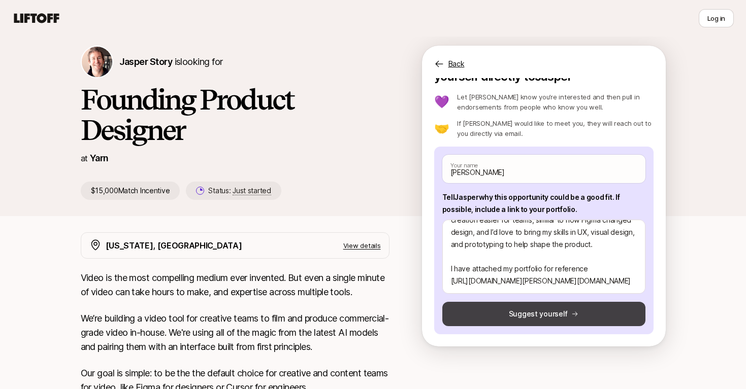
click at [523, 319] on button "Suggest yourself" at bounding box center [543, 314] width 203 height 24
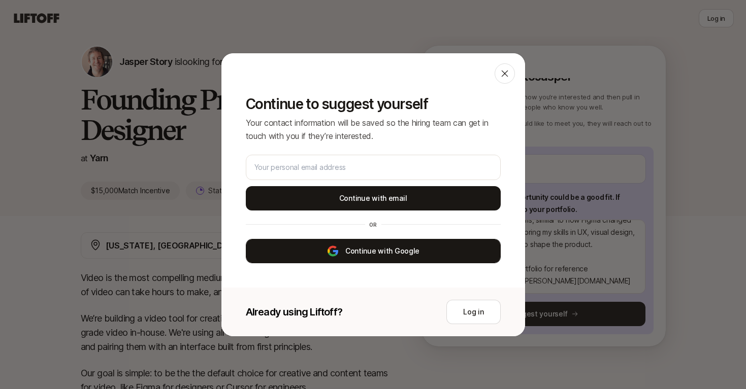
click at [374, 248] on button "Continue with Google" at bounding box center [373, 251] width 255 height 24
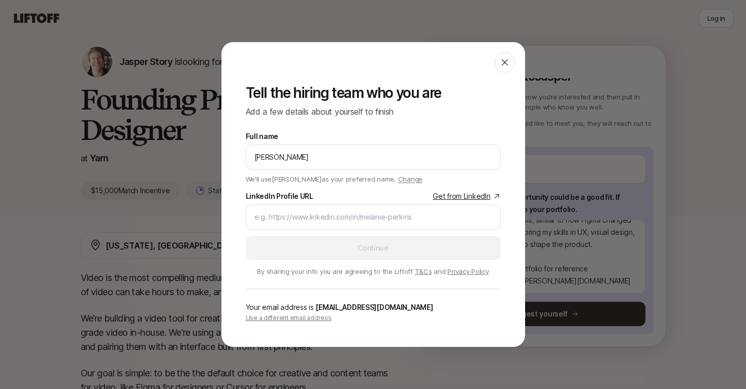
click at [452, 197] on link "Get from LinkedIn" at bounding box center [467, 196] width 68 height 12
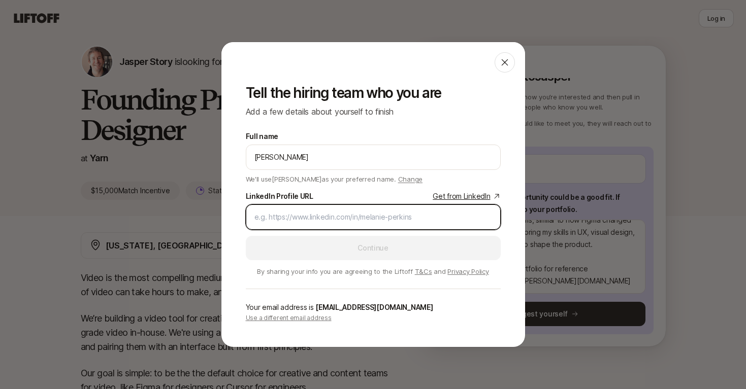
click at [318, 215] on input "LinkedIn Profile URL Get from LinkedIn" at bounding box center [373, 217] width 238 height 12
paste input "[DOMAIN_NAME][URL][PERSON_NAME]"
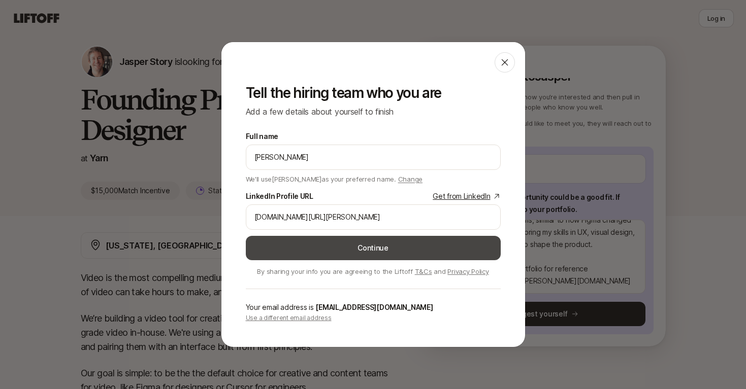
click at [369, 249] on button "Continue" at bounding box center [373, 248] width 255 height 24
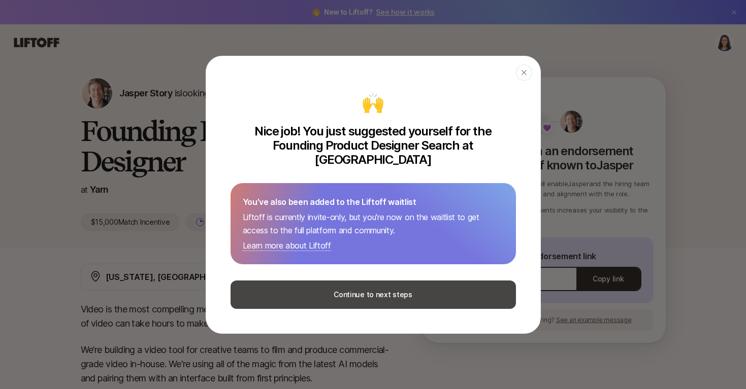
click at [349, 286] on button "Continue to next steps" at bounding box center [373, 295] width 285 height 28
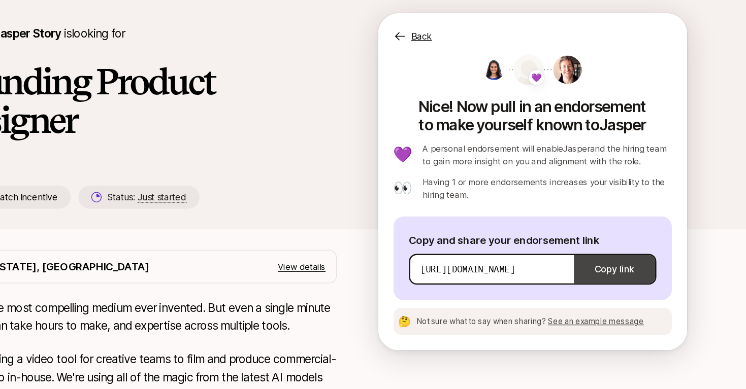
click at [576, 265] on button "Copy link" at bounding box center [607, 279] width 63 height 28
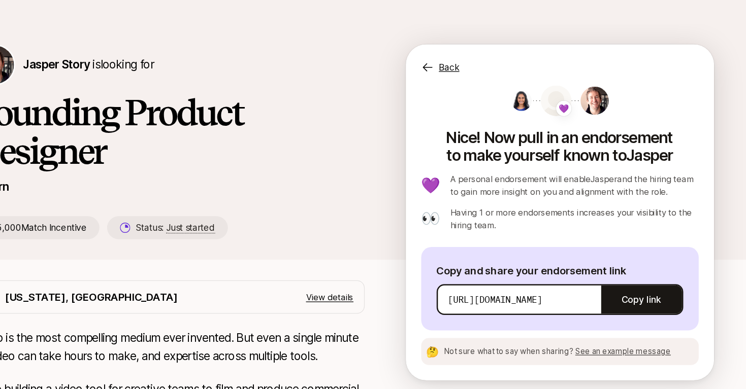
scroll to position [4, 0]
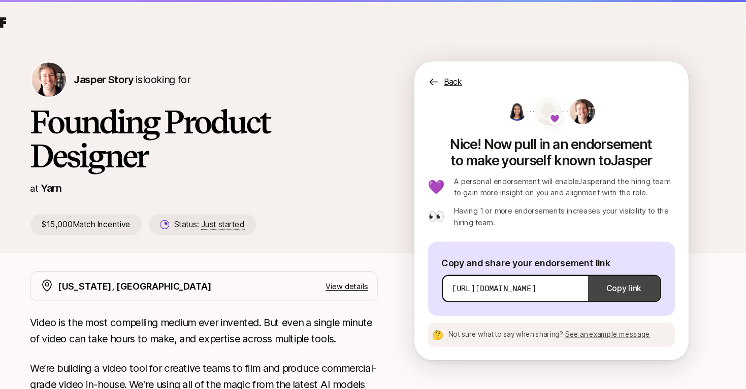
click at [576, 261] on button "Copy link" at bounding box center [607, 275] width 63 height 28
click at [556, 312] on span "See an example message" at bounding box center [594, 316] width 76 height 8
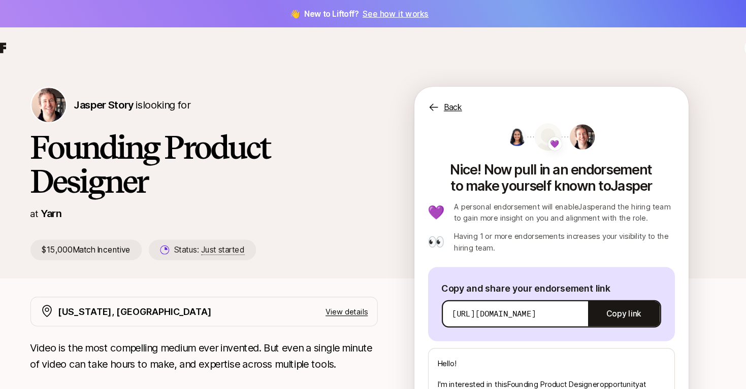
scroll to position [0, 0]
click at [576, 277] on button "Copy link" at bounding box center [607, 279] width 63 height 28
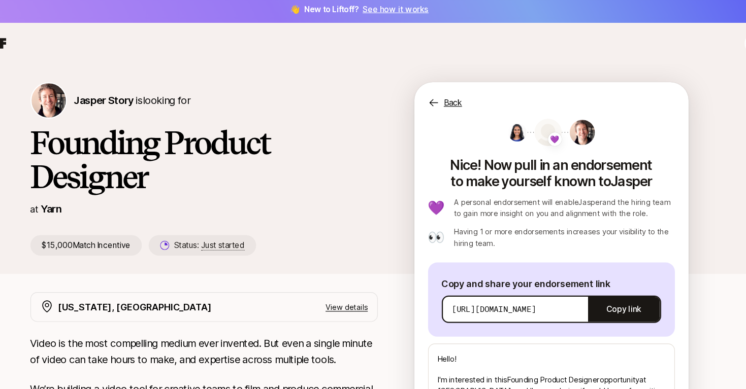
click at [422, 89] on div "Back" at bounding box center [544, 85] width 244 height 24
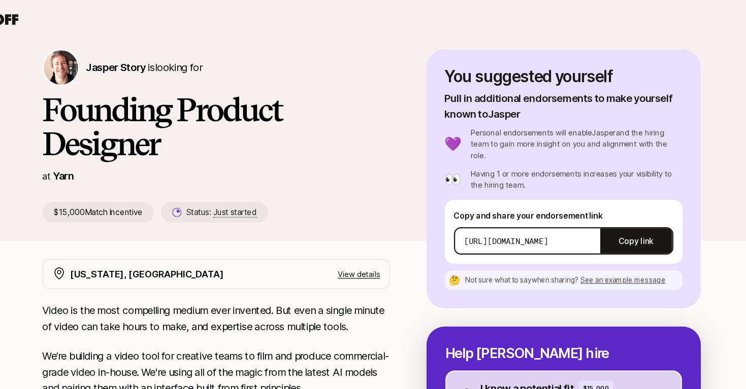
scroll to position [78, 0]
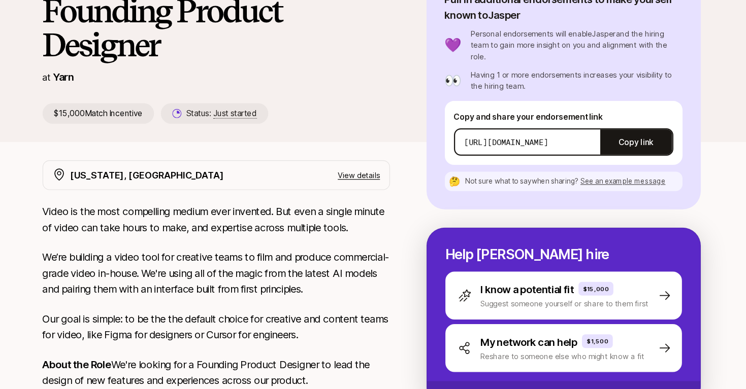
click at [559, 201] on span "See an example message" at bounding box center [597, 205] width 76 height 8
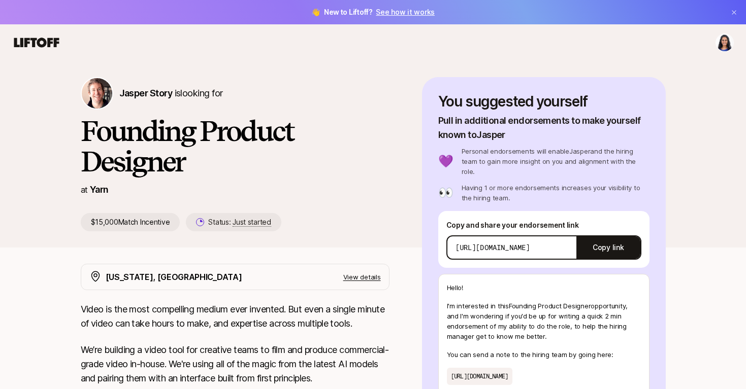
scroll to position [0, 0]
click at [392, 13] on link "See how it works" at bounding box center [405, 12] width 59 height 9
